Goal: Task Accomplishment & Management: Manage account settings

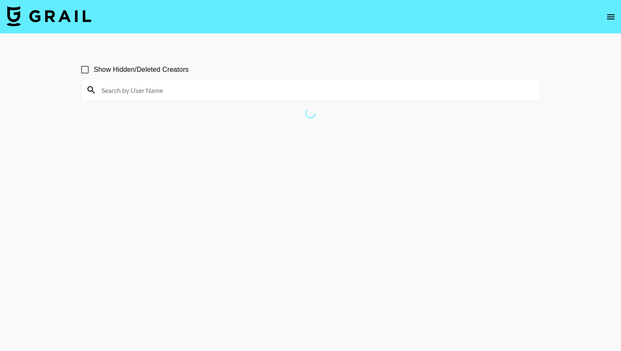
click at [326, 87] on input at bounding box center [315, 90] width 438 height 14
type input "lohann"
click at [87, 70] on input "Show Hidden/Deleted Creators" at bounding box center [85, 70] width 18 height 18
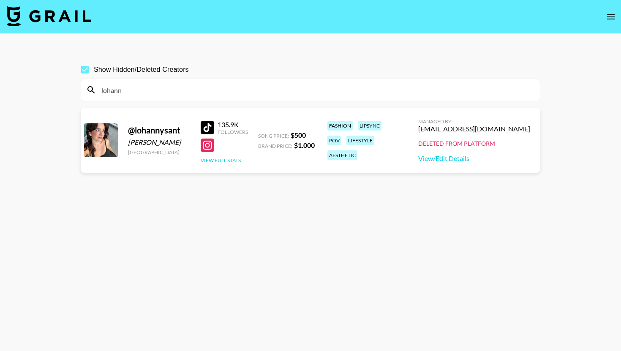
click at [220, 160] on button "View Full Stats" at bounding box center [221, 160] width 40 height 6
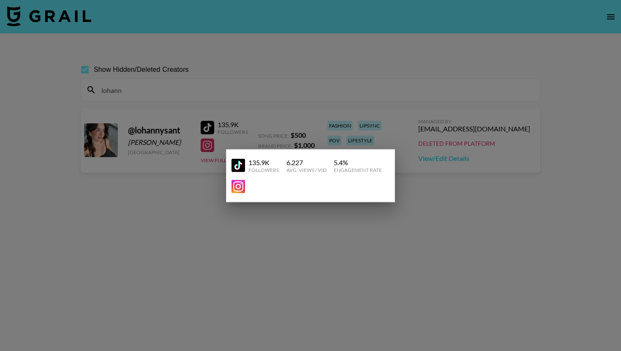
click at [379, 105] on div at bounding box center [310, 175] width 621 height 351
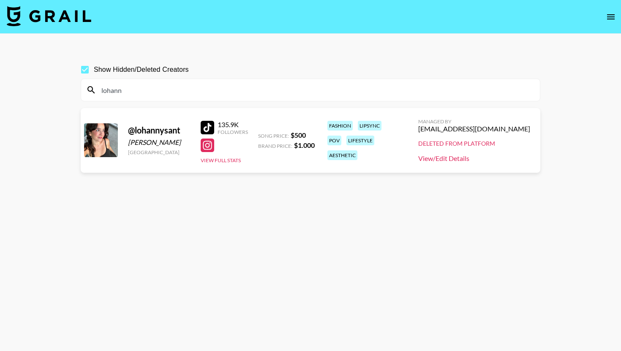
click at [486, 159] on link "View/Edit Details" at bounding box center [474, 158] width 112 height 8
click at [123, 77] on label "Show Hidden/Deleted Creators" at bounding box center [132, 70] width 113 height 18
click at [94, 77] on input "Show Hidden/Deleted Creators" at bounding box center [85, 70] width 18 height 18
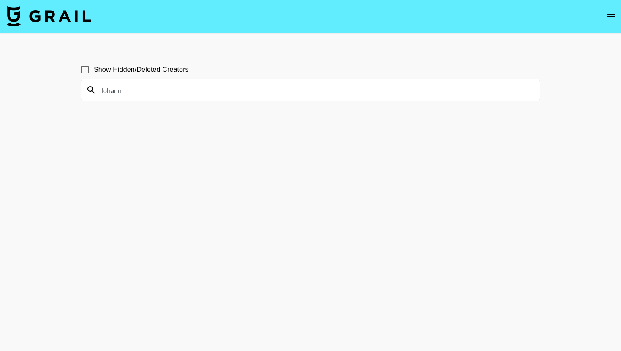
click at [114, 75] on label "Show Hidden/Deleted Creators" at bounding box center [132, 70] width 113 height 18
click at [94, 75] on input "Show Hidden/Deleted Creators" at bounding box center [85, 70] width 18 height 18
checkbox input "true"
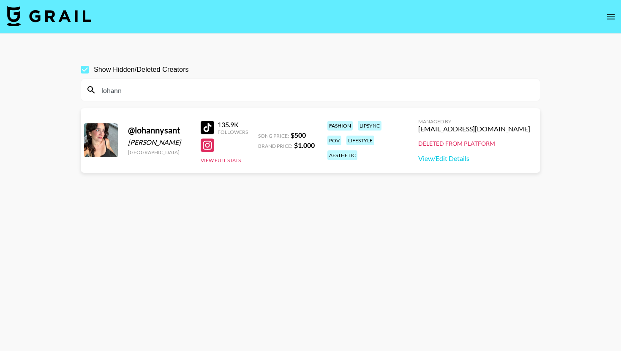
click at [119, 96] on input "lohann" at bounding box center [315, 90] width 438 height 14
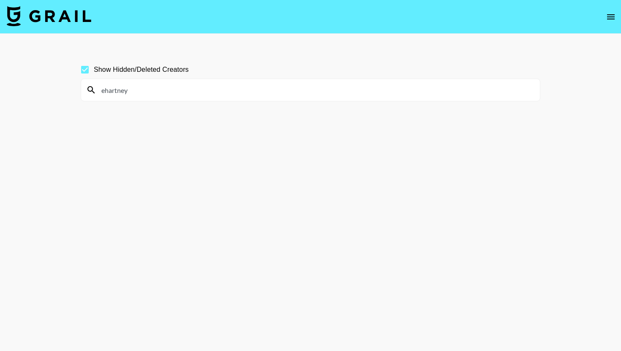
type input "ehartney"
click at [89, 67] on input "Show Hidden/Deleted Creators" at bounding box center [85, 70] width 18 height 18
checkbox input "true"
click at [106, 85] on input "ehartney" at bounding box center [315, 90] width 438 height 14
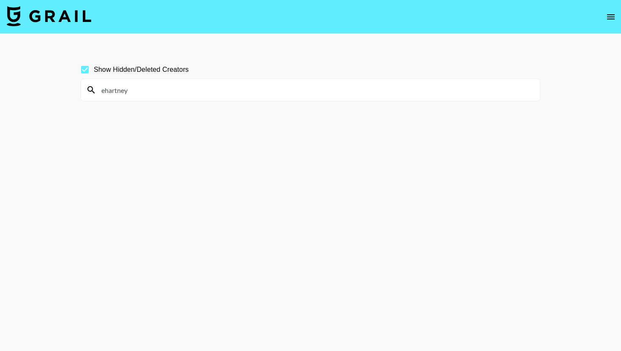
click at [106, 85] on input "ehartney" at bounding box center [315, 90] width 438 height 14
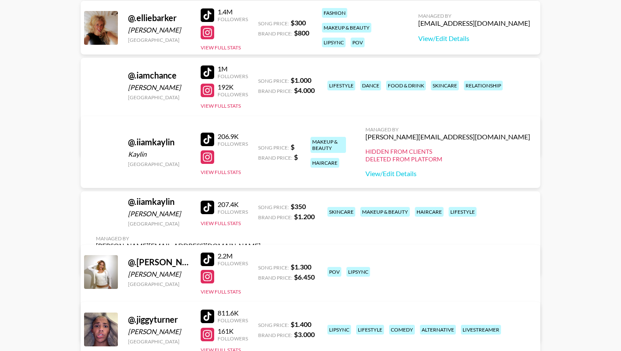
scroll to position [5740, 0]
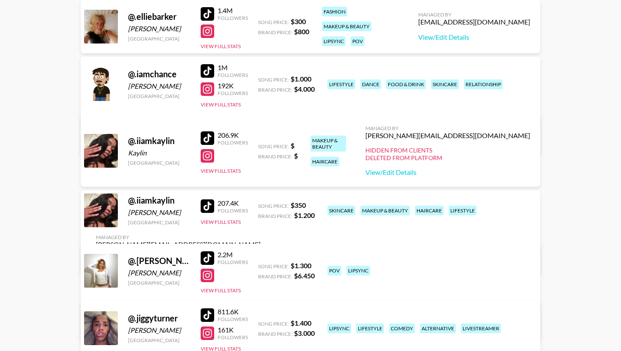
click at [145, 204] on div "@ .iiamkaylin" at bounding box center [159, 200] width 62 height 11
click at [145, 205] on div "@ .iiamkaylin" at bounding box center [159, 200] width 62 height 11
click at [260, 240] on div "lilyrose@grail-talent.com" at bounding box center [178, 244] width 165 height 8
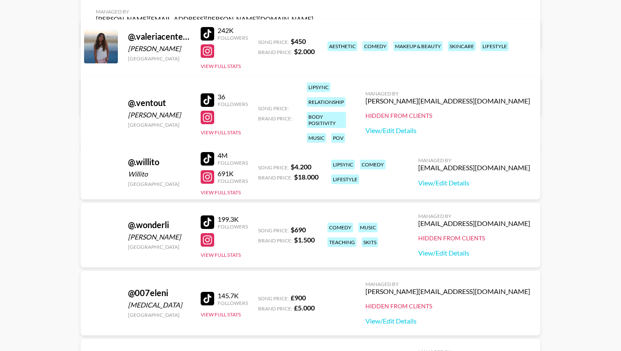
scroll to position [7493, 0]
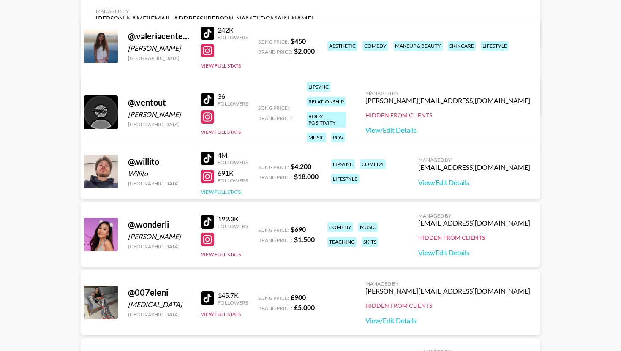
click at [233, 194] on button "View Full Stats" at bounding box center [221, 192] width 40 height 6
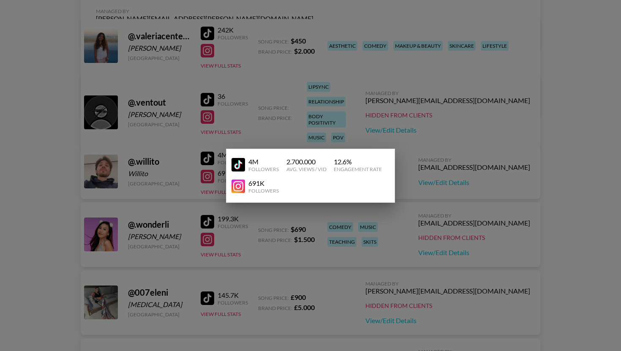
click at [339, 142] on div at bounding box center [310, 175] width 621 height 351
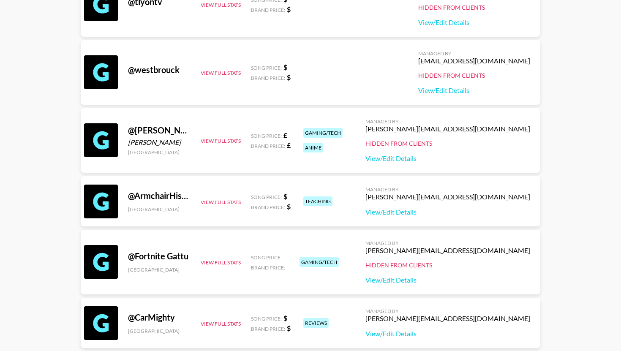
scroll to position [0, 0]
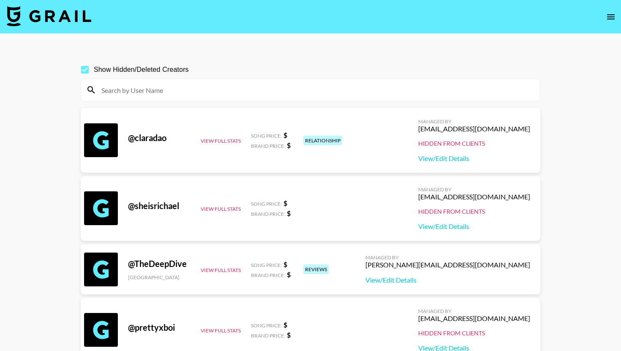
click at [283, 94] on input at bounding box center [315, 90] width 438 height 14
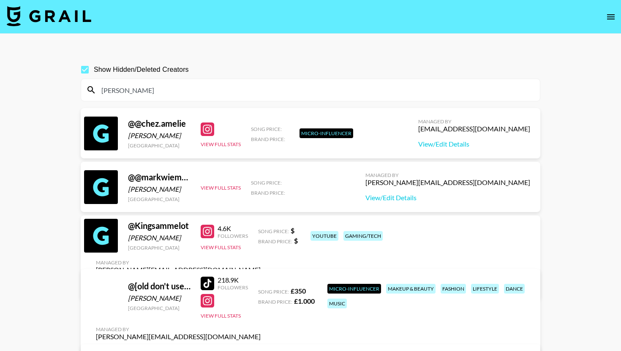
type input "mel"
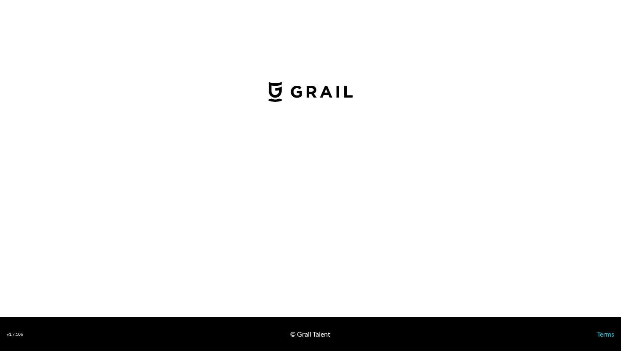
select select "USD"
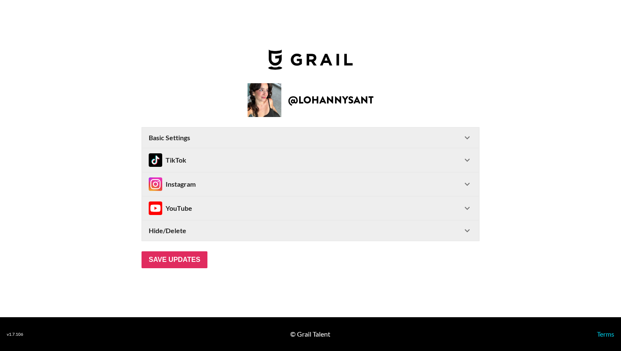
click at [463, 146] on Settings-header "Basic Settings" at bounding box center [310, 137] width 337 height 20
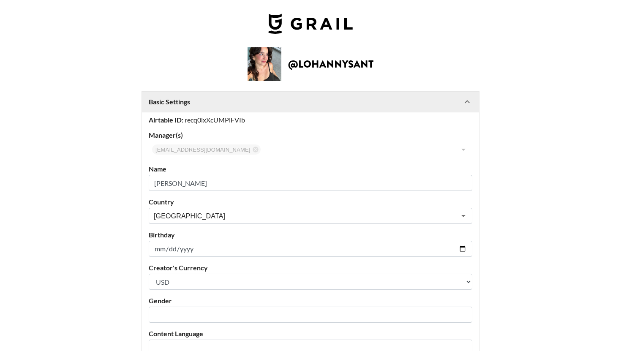
click at [468, 102] on icon at bounding box center [467, 102] width 10 height 10
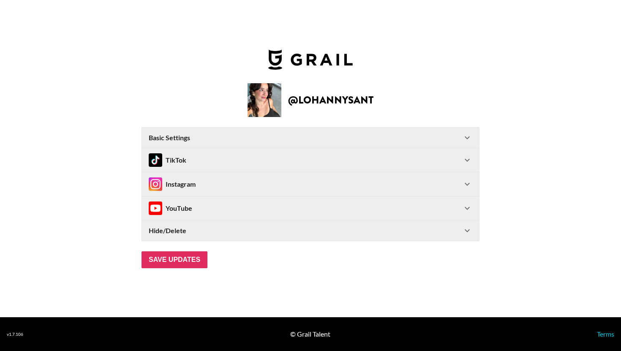
click at [467, 162] on icon at bounding box center [467, 160] width 10 height 10
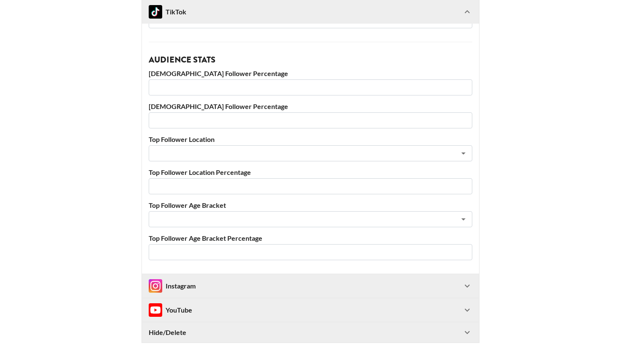
scroll to position [324, 0]
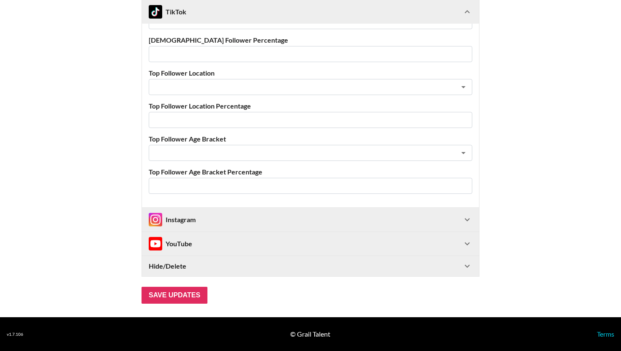
click at [472, 222] on icon at bounding box center [467, 219] width 10 height 10
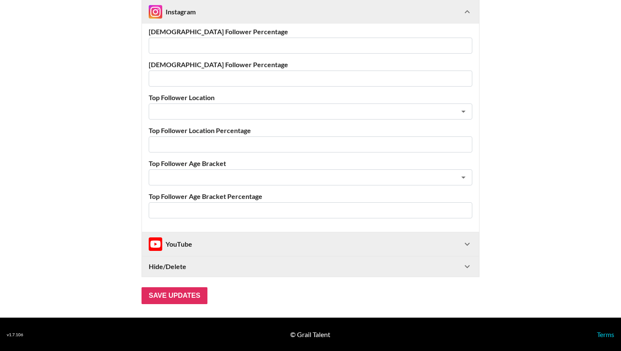
scroll to position [834, 0]
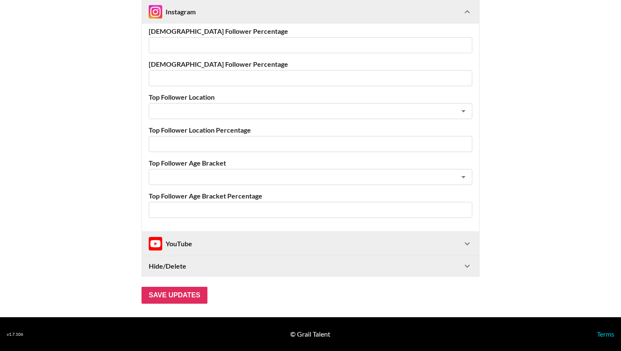
click at [469, 243] on icon at bounding box center [467, 244] width 10 height 10
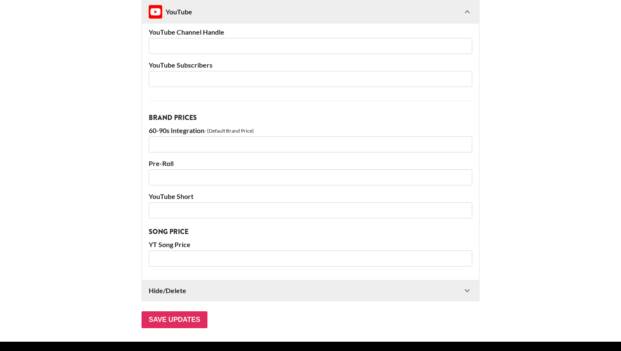
scroll to position [1108, 0]
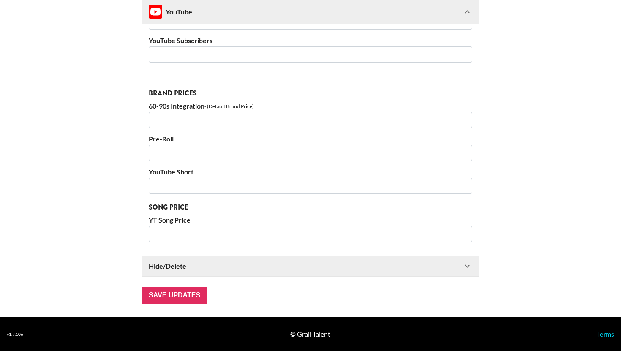
click at [466, 271] on div "Hide/Delete" at bounding box center [310, 266] width 337 height 20
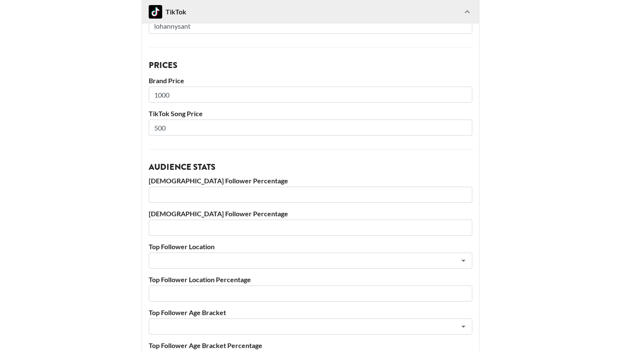
scroll to position [222, 0]
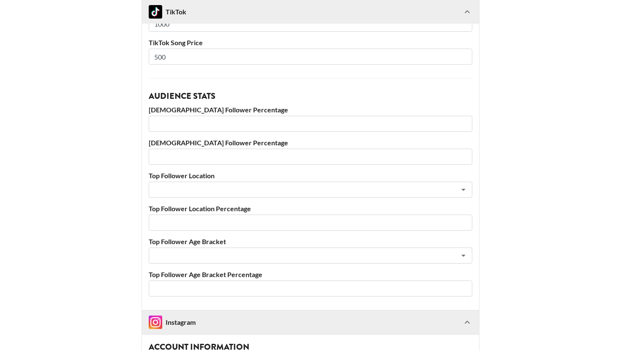
click at [163, 127] on input "number" at bounding box center [310, 124] width 323 height 16
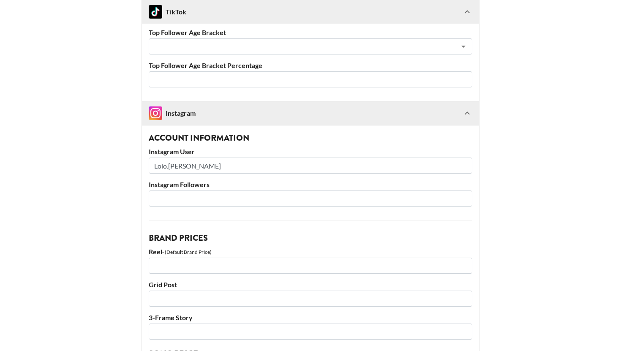
scroll to position [429, 0]
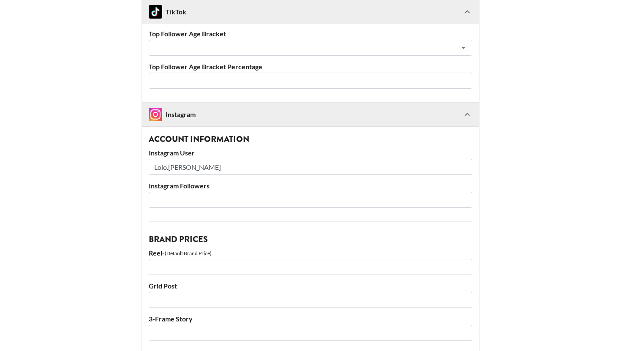
click at [163, 113] on div "Instagram" at bounding box center [172, 115] width 47 height 14
